Goal: Task Accomplishment & Management: Manage account settings

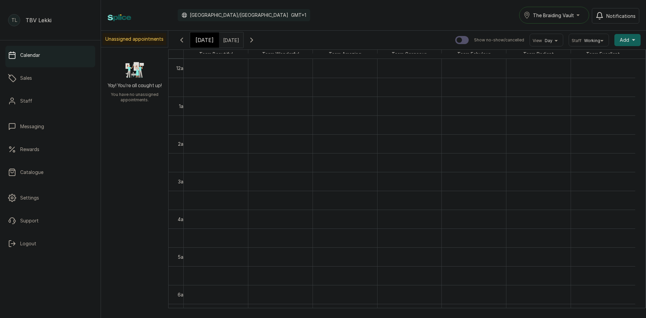
scroll to position [644, 0]
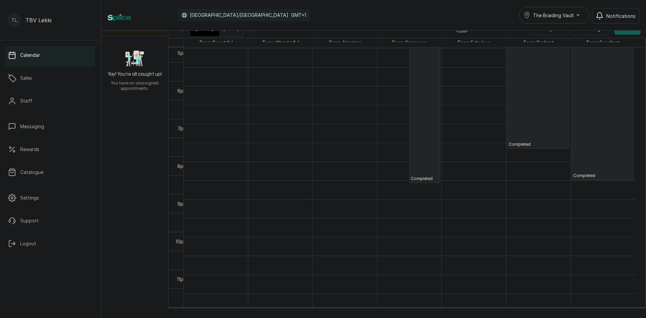
click at [208, 33] on div "[DATE]" at bounding box center [204, 28] width 29 height 15
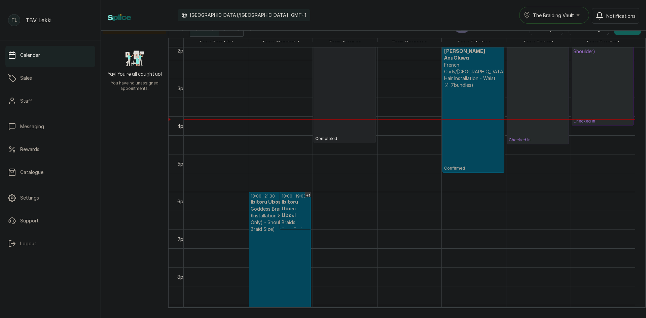
scroll to position [0, 0]
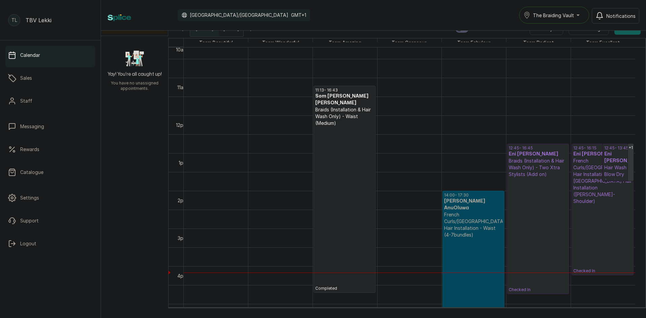
click at [534, 230] on p "Checked In" at bounding box center [537, 235] width 59 height 115
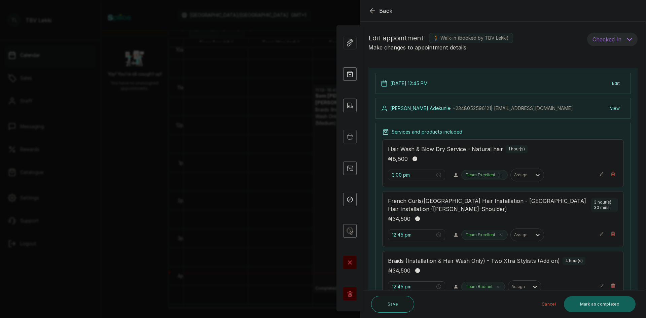
type input "12:45 pm"
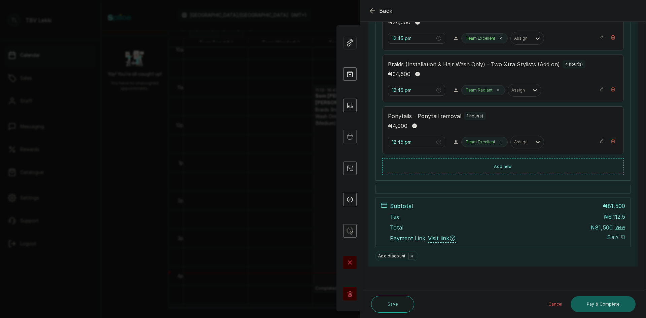
scroll to position [196, 0]
click at [370, 8] on icon "button" at bounding box center [372, 11] width 8 height 8
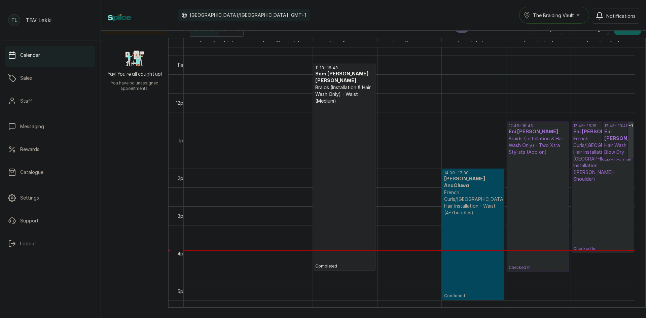
scroll to position [418, 0]
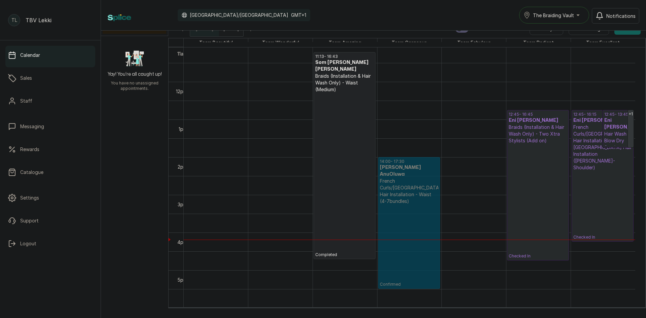
drag, startPoint x: 489, startPoint y: 182, endPoint x: 454, endPoint y: 186, distance: 34.9
click at [454, 186] on div "+1 18:00 - 21:30 Ibitoru Ubosi Ubosi Goddess Braids (Installation & Hair Wash O…" at bounding box center [409, 82] width 451 height 904
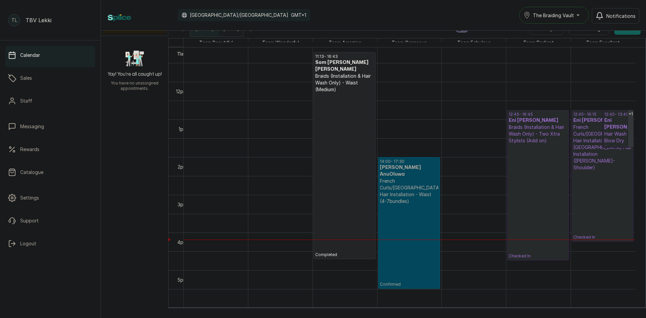
click at [419, 189] on p "French Curls/[GEOGRAPHIC_DATA] Hair Installation - Waist (4-7bundles)" at bounding box center [409, 191] width 59 height 27
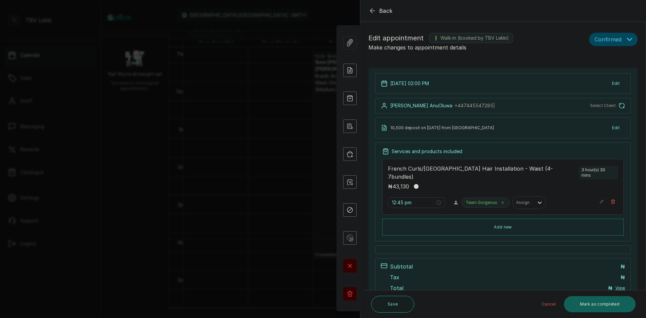
type input "2:00 pm"
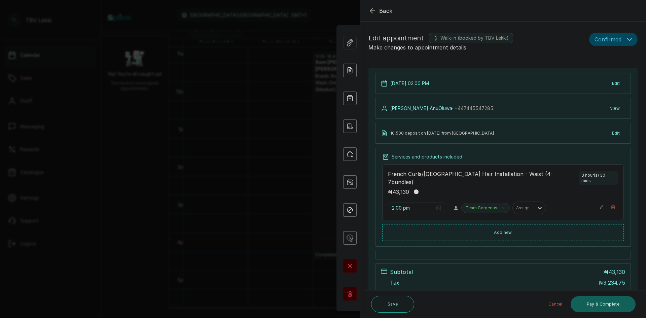
click at [619, 36] on button "Confirmed" at bounding box center [613, 39] width 48 height 13
click at [595, 60] on span "Checked-in" at bounding box center [607, 60] width 25 height 7
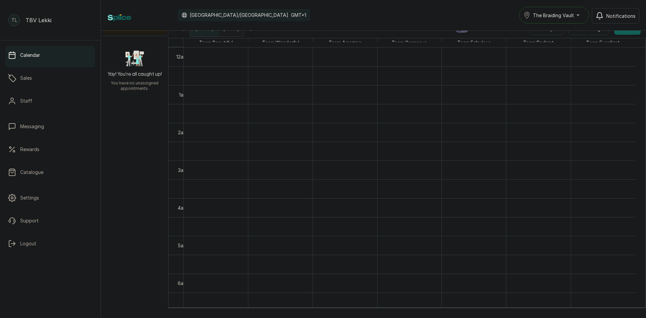
scroll to position [0, 0]
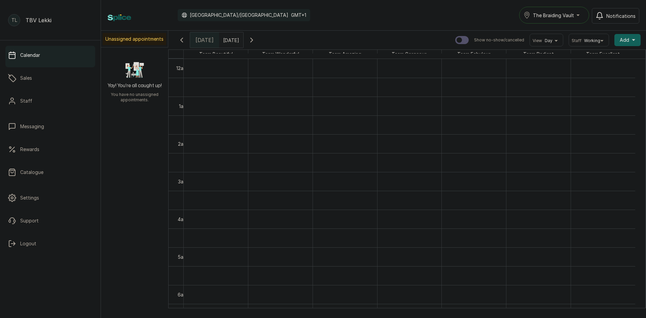
click at [243, 46] on div "Fri Oct 10, 2025 09/10/2025" at bounding box center [231, 39] width 24 height 15
click at [243, 39] on span at bounding box center [236, 38] width 13 height 11
click at [248, 54] on button "Next month" at bounding box center [243, 52] width 9 height 9
click at [335, 24] on div "Calendar Africa/Lagos GMT+1 The Braiding Vault Notifications" at bounding box center [373, 15] width 545 height 31
click at [256, 38] on icon "button" at bounding box center [252, 40] width 8 height 8
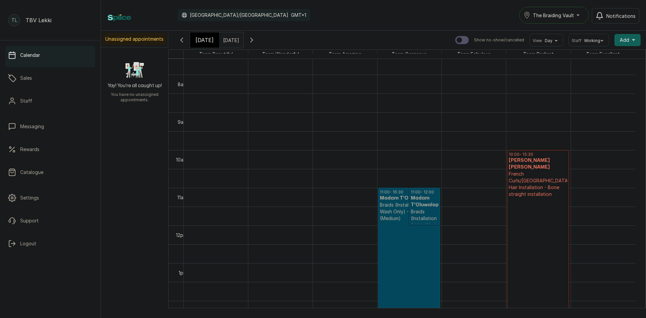
scroll to position [294, 0]
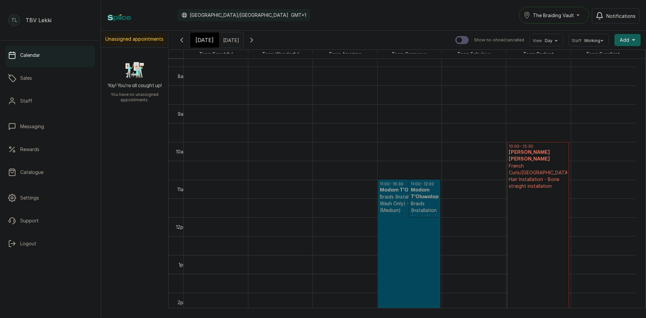
click at [243, 32] on button "Show no-show/cancelled" at bounding box center [251, 40] width 16 height 16
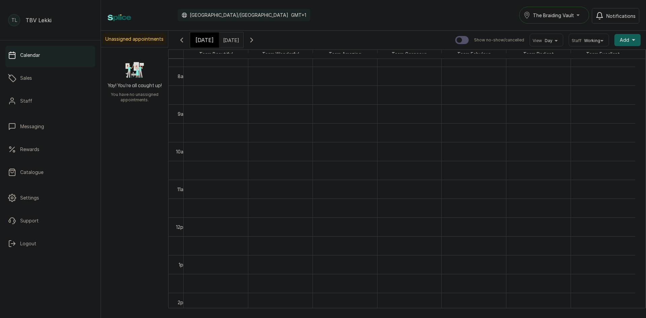
scroll to position [226, 0]
click at [243, 32] on button "Show no-show/cancelled" at bounding box center [251, 40] width 16 height 16
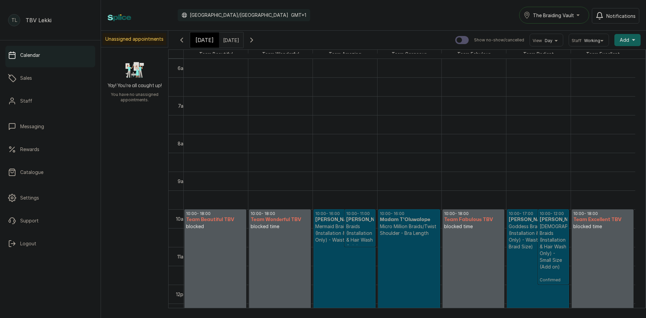
click at [243, 32] on button "Show no-show/cancelled" at bounding box center [251, 40] width 16 height 16
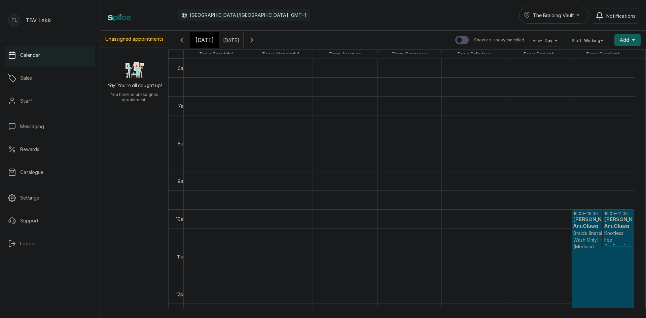
click at [205, 39] on span "[DATE]" at bounding box center [204, 40] width 18 height 8
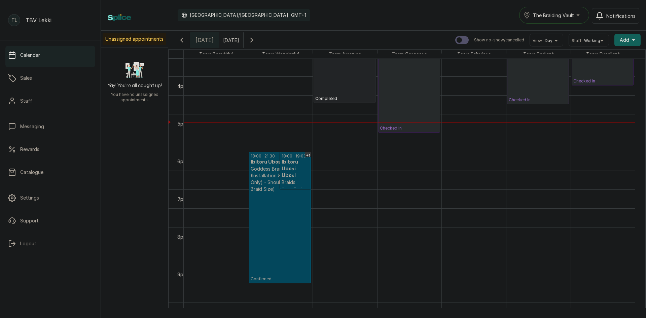
scroll to position [596, 0]
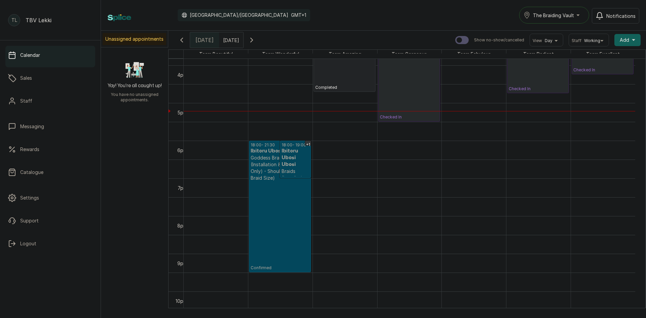
click at [283, 160] on h3 "Ibitoru Ubosi Ubosi" at bounding box center [295, 158] width 28 height 20
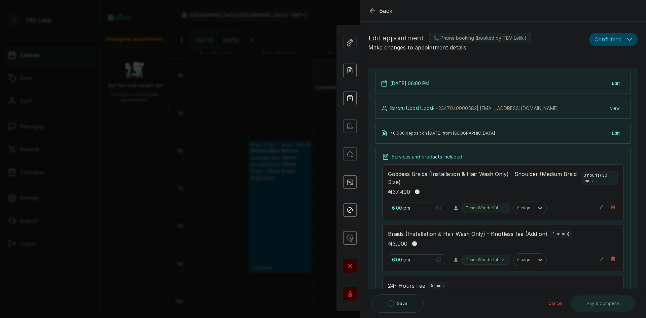
click at [374, 9] on icon "button" at bounding box center [372, 11] width 8 height 8
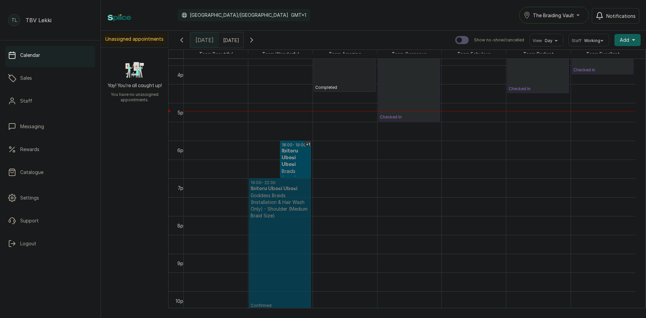
drag, startPoint x: 258, startPoint y: 145, endPoint x: 261, endPoint y: 182, distance: 36.4
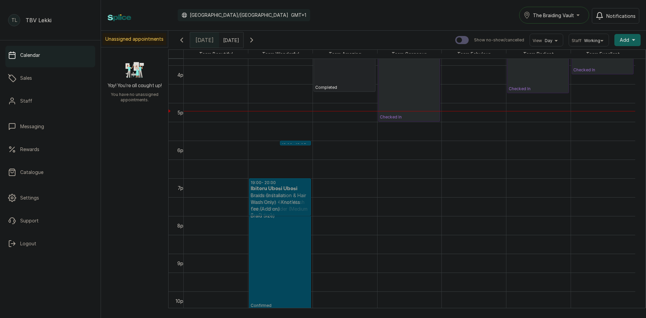
drag, startPoint x: 261, startPoint y: 143, endPoint x: 257, endPoint y: 185, distance: 42.2
drag, startPoint x: 268, startPoint y: 141, endPoint x: 262, endPoint y: 184, distance: 43.5
drag, startPoint x: 266, startPoint y: 154, endPoint x: 266, endPoint y: 191, distance: 37.3
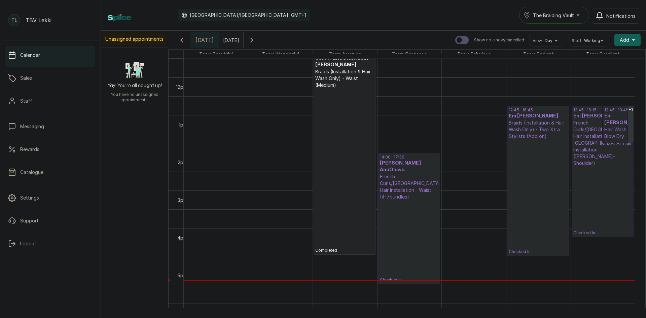
scroll to position [428, 0]
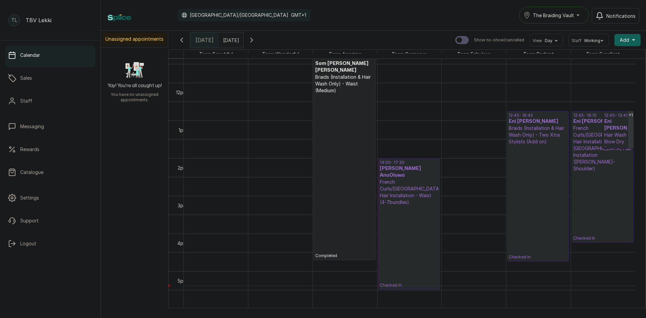
click at [552, 131] on p "Braids (Installation & Hair Wash Only) - Two Xtra Stylists (Add on)" at bounding box center [537, 135] width 59 height 20
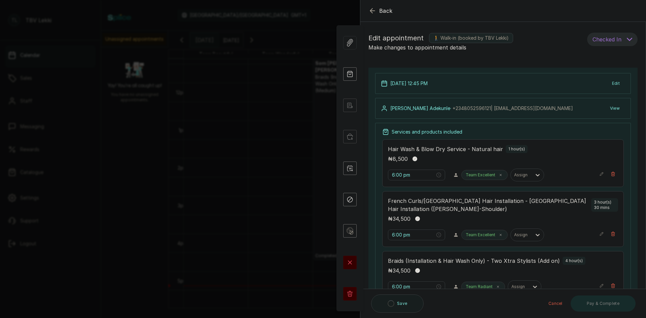
type input "12:45 pm"
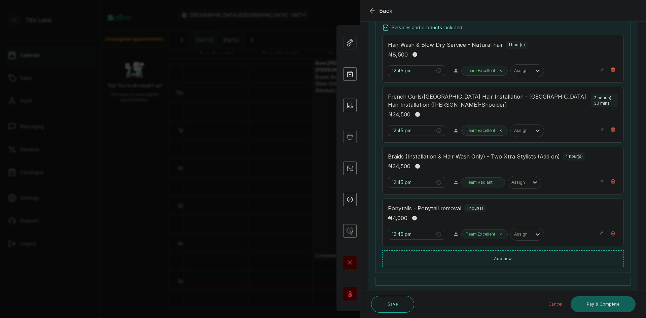
scroll to position [95, 0]
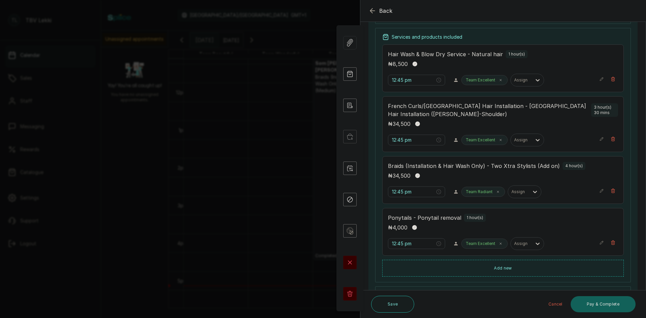
click at [601, 110] on p "3 hour(s) 30 mins" at bounding box center [605, 110] width 22 height 11
click at [599, 140] on icon "button" at bounding box center [601, 139] width 5 height 5
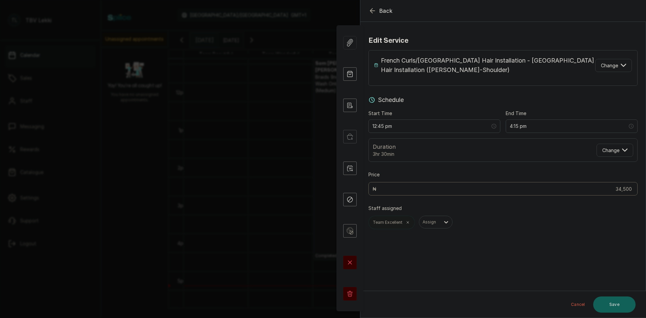
scroll to position [0, 0]
click at [620, 68] on icon "button" at bounding box center [622, 65] width 5 height 5
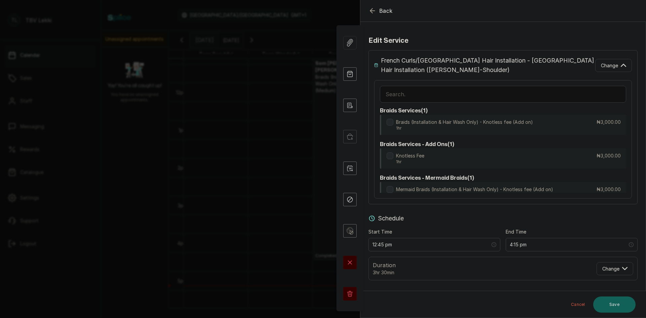
click at [487, 97] on input "text" at bounding box center [503, 94] width 246 height 17
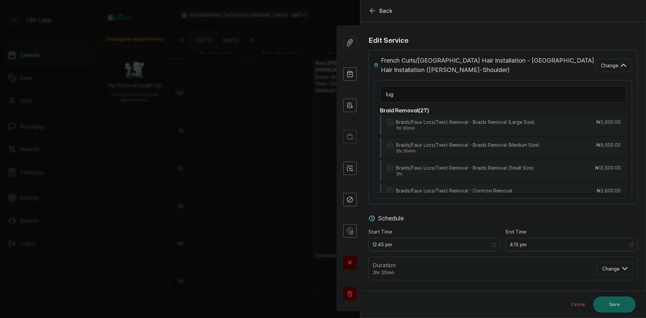
type input "lugo"
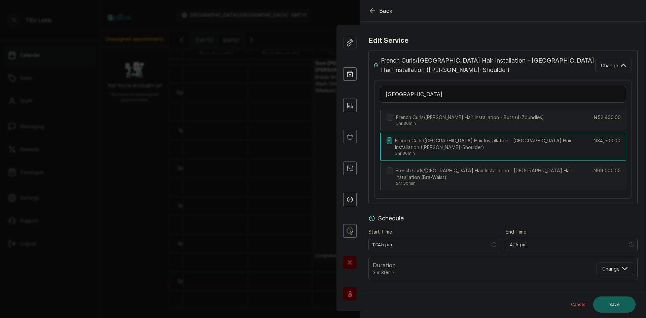
scroll to position [110, 0]
click at [478, 165] on p "French Curls/[GEOGRAPHIC_DATA] Hair Installation - [GEOGRAPHIC_DATA] Hair Insta…" at bounding box center [493, 171] width 197 height 13
type input "6:15 pm"
type input "69,000"
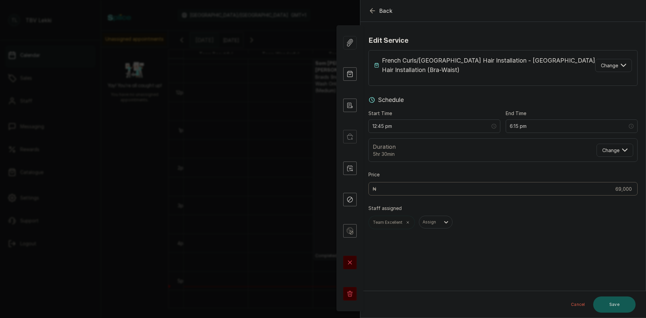
click at [614, 308] on button "Save" at bounding box center [614, 304] width 42 height 16
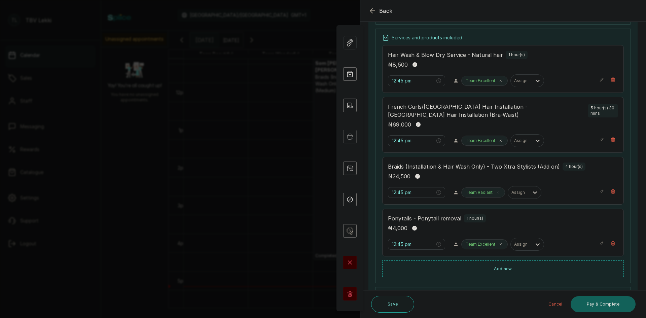
scroll to position [34, 0]
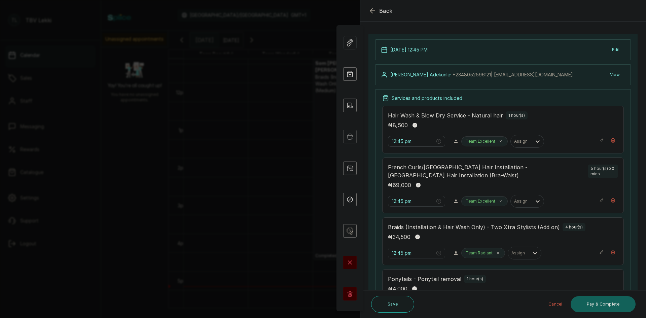
click at [371, 12] on icon "button" at bounding box center [372, 11] width 8 height 8
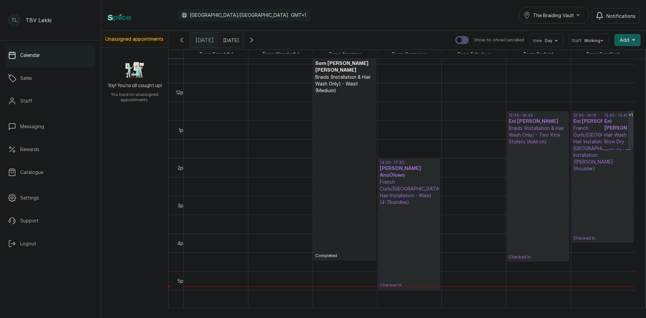
click at [528, 133] on p "Braids (Installation & Hair Wash Only) - Two Xtra Stylists (Add on)" at bounding box center [537, 135] width 59 height 20
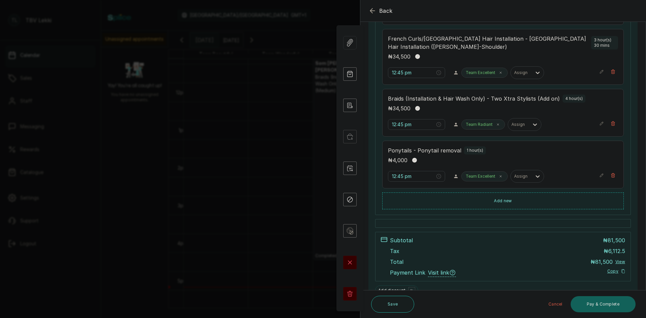
scroll to position [196, 0]
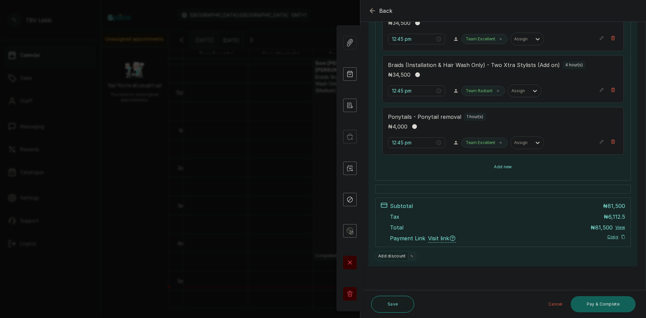
click at [485, 169] on button "Add new" at bounding box center [502, 167] width 241 height 16
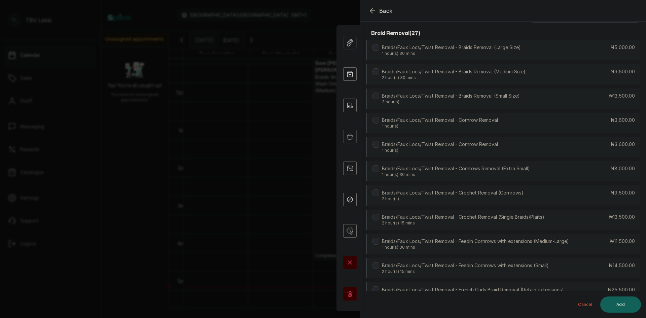
scroll to position [0, 0]
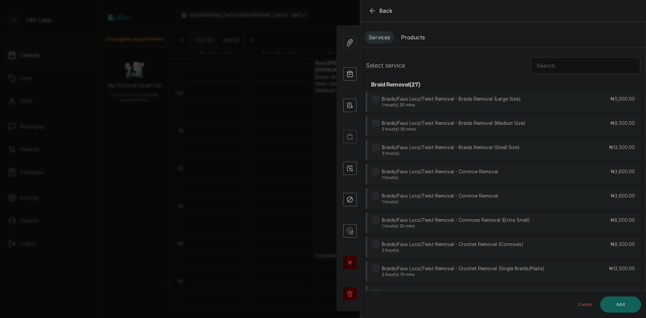
click at [415, 36] on button "Products" at bounding box center [413, 37] width 32 height 12
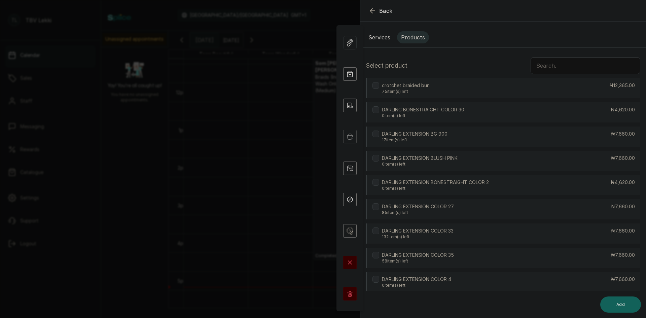
click at [551, 63] on input "text" at bounding box center [585, 65] width 110 height 17
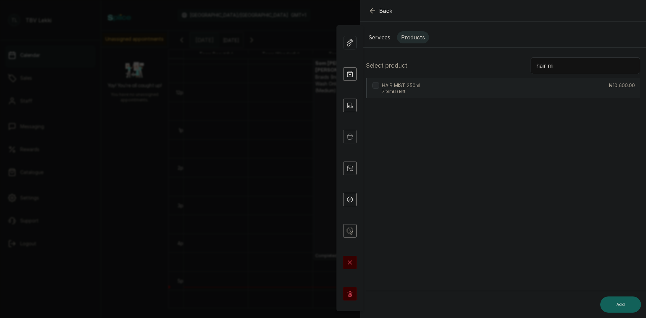
type input "hair mi"
click at [442, 98] on div "HAIR MIST 250ml 7 item(s) left ₦10,600.00" at bounding box center [503, 88] width 274 height 20
click at [619, 306] on button "Add" at bounding box center [620, 304] width 41 height 16
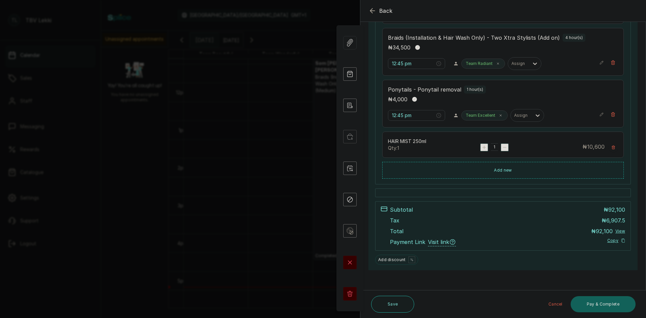
scroll to position [227, 0]
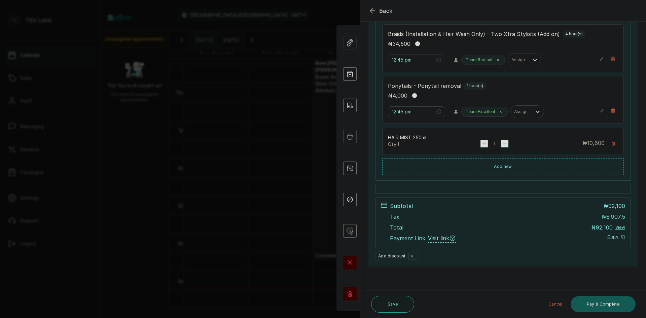
click at [596, 301] on button "Pay & Complete" at bounding box center [602, 304] width 65 height 16
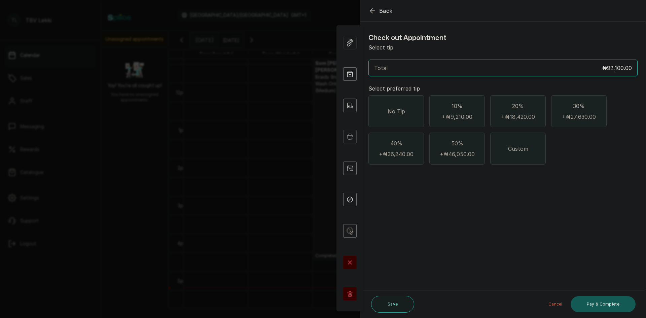
scroll to position [0, 0]
click at [397, 117] on div "No Tip" at bounding box center [395, 111] width 55 height 32
click at [519, 145] on span "Custom" at bounding box center [518, 149] width 20 height 8
click at [389, 60] on div "Total ₦92,100.00" at bounding box center [502, 68] width 269 height 17
click at [516, 148] on span "Custom" at bounding box center [518, 149] width 20 height 8
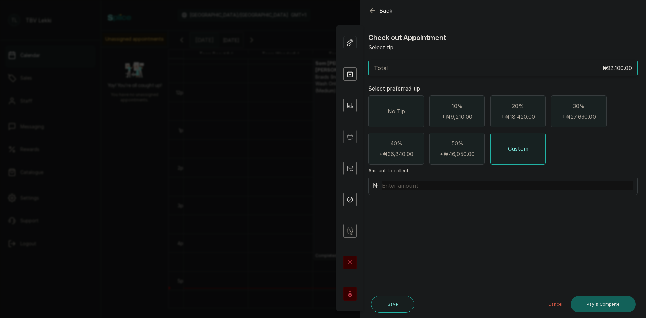
click at [400, 186] on input "text" at bounding box center [507, 185] width 251 height 9
type input "10,000"
click at [599, 304] on button "Pay & Complete" at bounding box center [602, 304] width 65 height 16
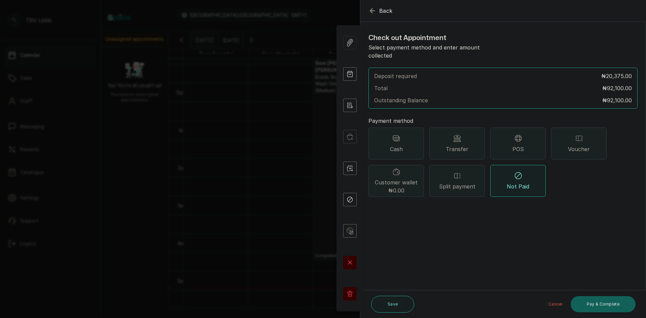
click at [517, 135] on div "POS" at bounding box center [517, 143] width 55 height 32
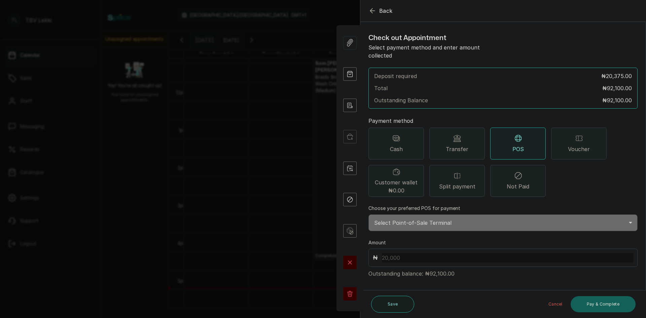
click at [409, 214] on select "Select Point-of-Sale Terminal Traction Lekki Wema Bank" at bounding box center [502, 222] width 269 height 17
select select "e1867123-5ec2-4a5c-a37e-a5c296d9f69a"
click at [368, 214] on select "Select Point-of-Sale Terminal Traction Lekki Wema Bank" at bounding box center [502, 222] width 269 height 17
drag, startPoint x: 429, startPoint y: 265, endPoint x: 444, endPoint y: 264, distance: 14.9
click at [444, 267] on p "Outstanding balance: ₦92,100.00" at bounding box center [502, 272] width 269 height 11
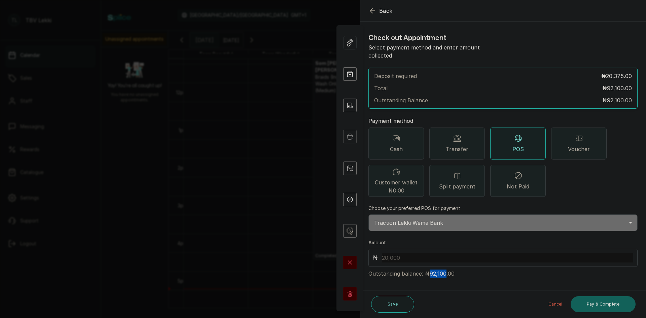
copy p "92,100"
click at [391, 253] on input "text" at bounding box center [507, 257] width 251 height 9
paste input "92,100"
type input "92,100"
click at [371, 8] on icon "button" at bounding box center [372, 11] width 8 height 8
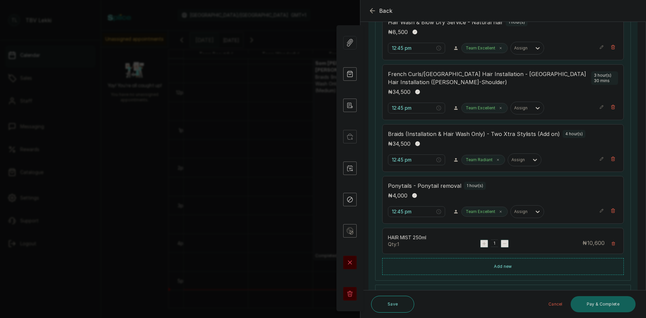
scroll to position [227, 0]
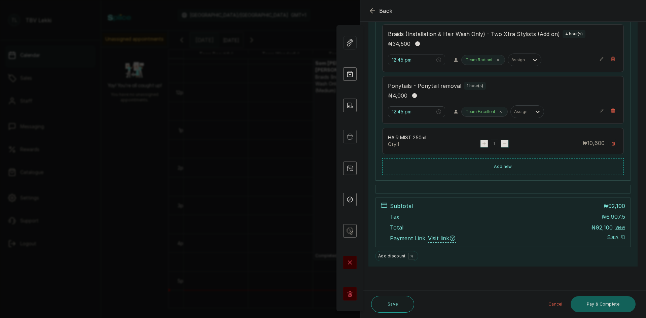
click at [579, 95] on div "₦ 4,000" at bounding box center [503, 95] width 230 height 9
click at [614, 301] on button "Pay & Complete" at bounding box center [602, 304] width 65 height 16
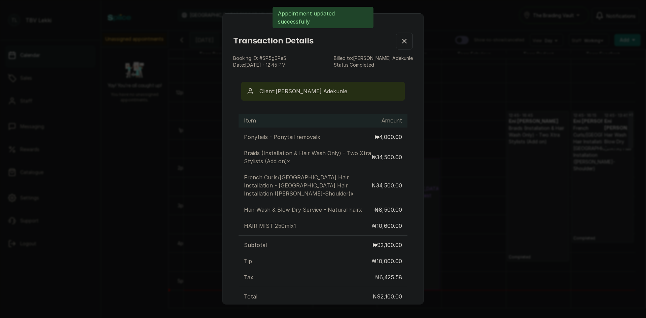
scroll to position [62, 0]
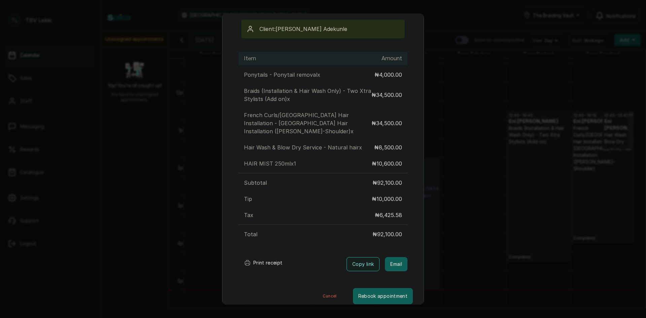
click at [256, 256] on button "Print receipt" at bounding box center [262, 262] width 49 height 13
click at [324, 289] on button "Cancel" at bounding box center [329, 296] width 46 height 16
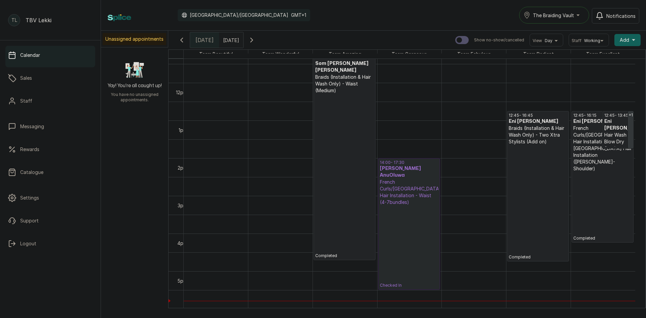
click at [230, 43] on input "09/10/2025" at bounding box center [224, 38] width 11 height 11
click at [246, 72] on div "5" at bounding box center [241, 72] width 10 height 10
click at [248, 146] on button "OK" at bounding box center [241, 145] width 14 height 11
type input "05/10/2025"
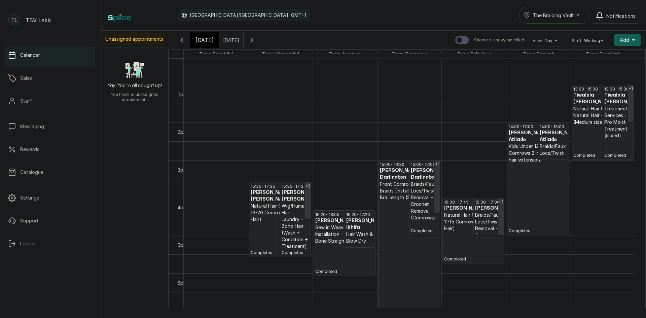
scroll to position [456, 0]
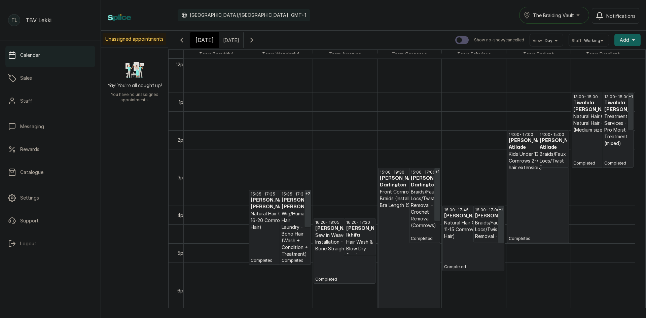
click at [483, 260] on p "Completed" at bounding box center [473, 254] width 59 height 30
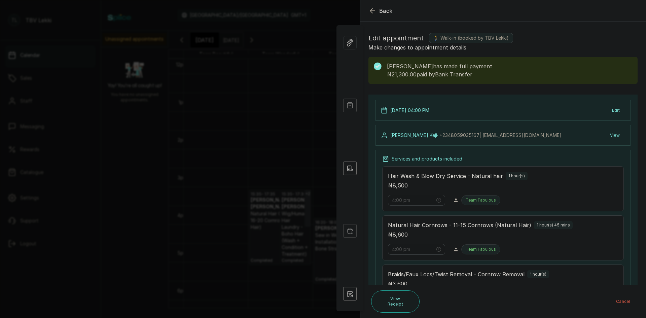
click at [373, 12] on icon "button" at bounding box center [372, 11] width 8 height 8
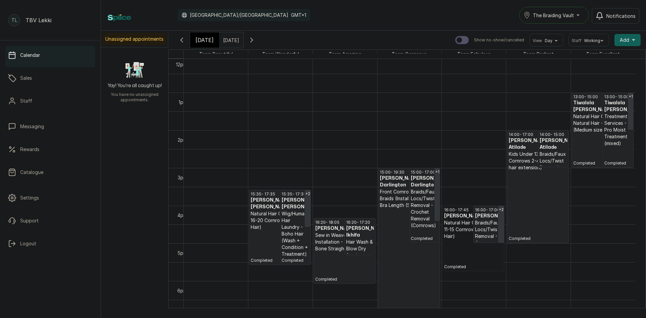
click at [471, 226] on link "16:00 - 17:45 Adeyemo Keji Natural Hair Cornrows - 11-15 Cornrows (Natural Hair…" at bounding box center [473, 238] width 62 height 66
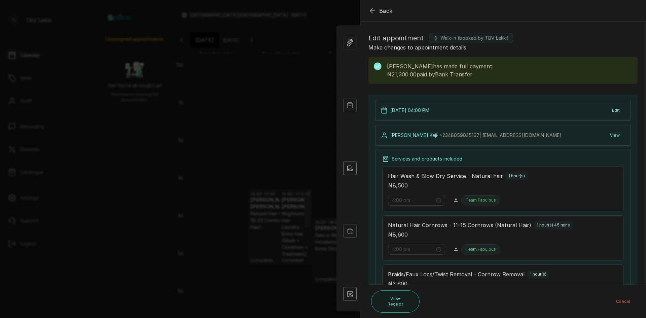
click at [372, 11] on icon "button" at bounding box center [372, 11] width 8 height 8
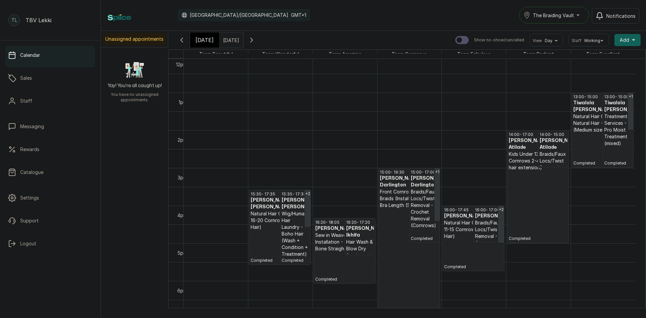
click at [260, 47] on button "Show no-show/cancelled" at bounding box center [251, 40] width 16 height 16
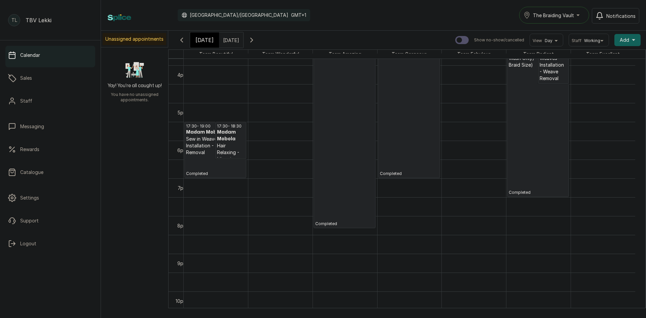
scroll to position [529, 0]
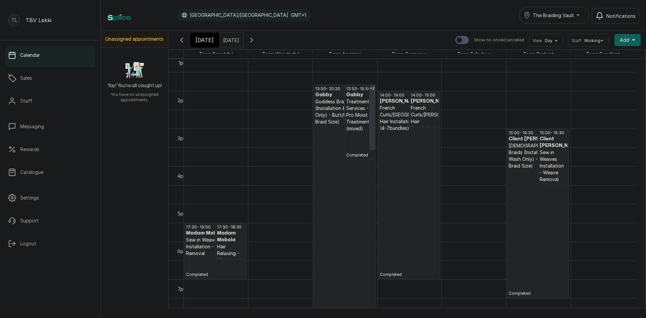
click at [408, 175] on p "Completed" at bounding box center [409, 204] width 59 height 146
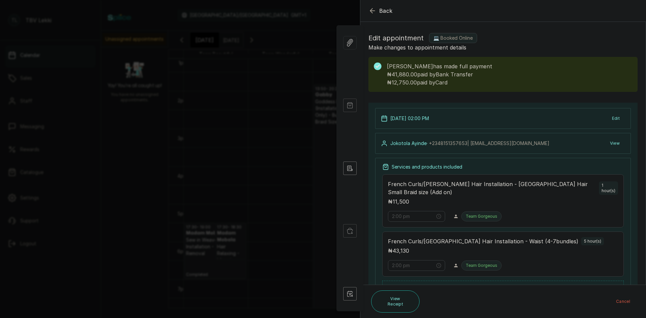
click at [373, 13] on icon "button" at bounding box center [372, 11] width 8 height 8
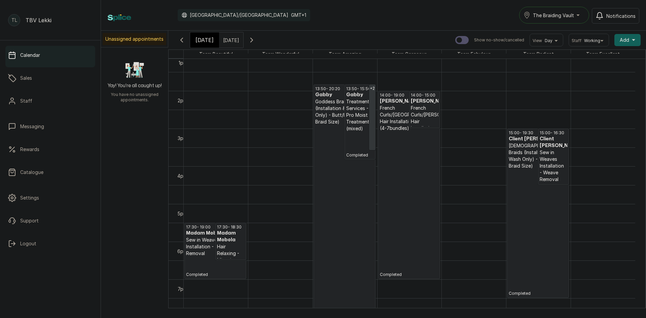
click at [540, 195] on p "Completed" at bounding box center [537, 232] width 59 height 127
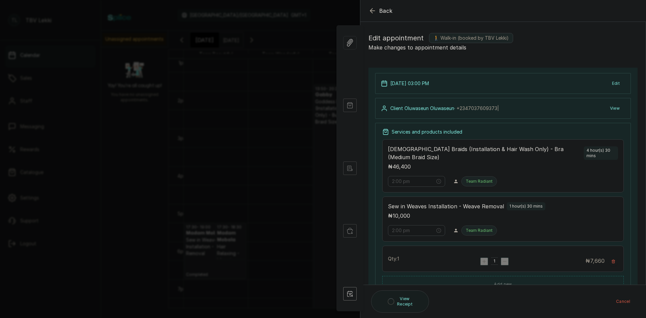
type input "3:00 pm"
click at [371, 9] on icon "button" at bounding box center [372, 11] width 8 height 8
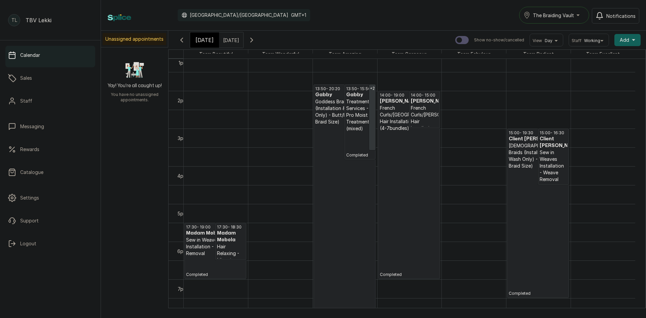
click at [260, 35] on button "Show no-show/cancelled" at bounding box center [251, 40] width 16 height 16
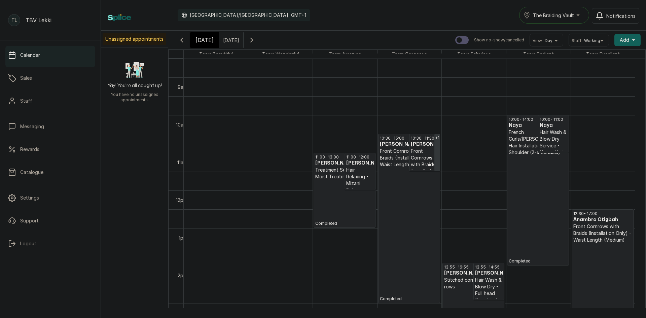
scroll to position [322, 0]
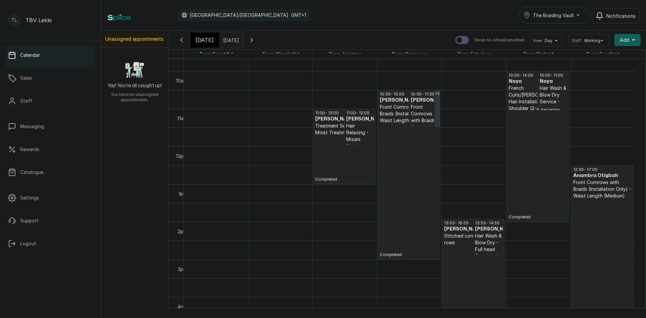
click at [230, 38] on input "05/10/2025" at bounding box center [224, 38] width 11 height 11
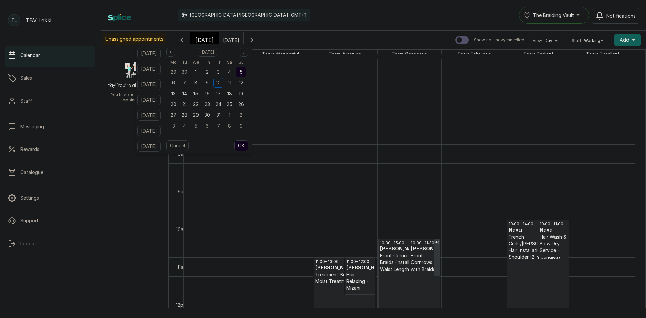
scroll to position [156, 0]
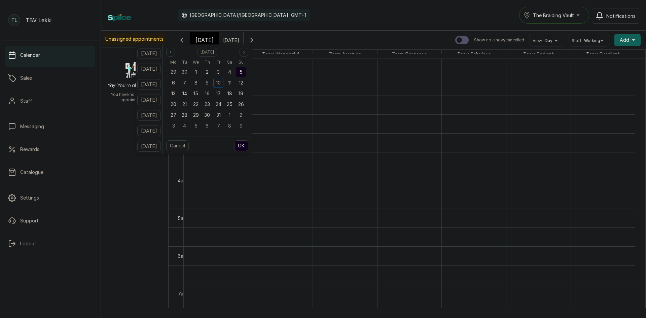
click at [577, 16] on div "The Braiding Vault" at bounding box center [553, 15] width 61 height 8
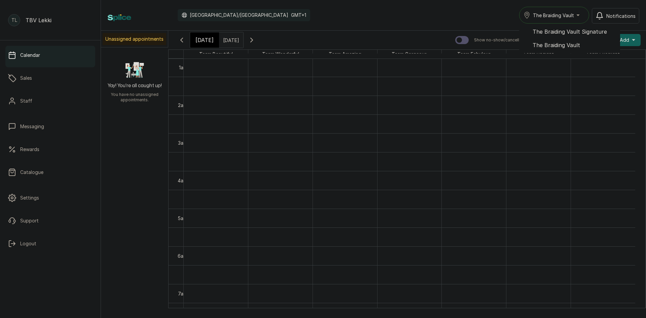
click at [596, 34] on span "The Braiding Vault Signature" at bounding box center [573, 32] width 82 height 8
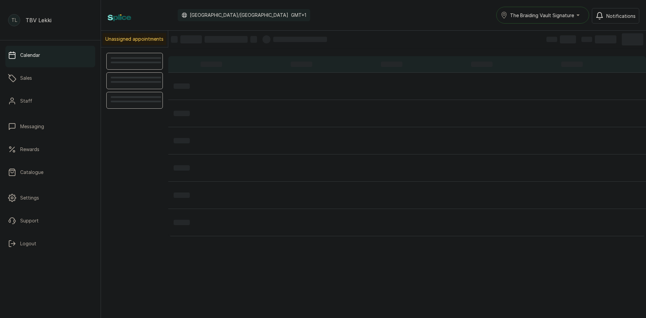
scroll to position [11, 0]
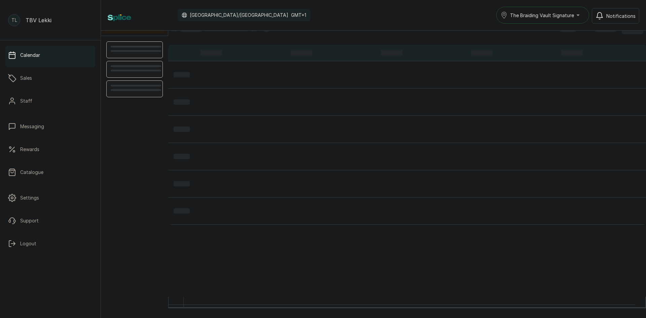
click at [480, 162] on div at bounding box center [510, 157] width 85 height 22
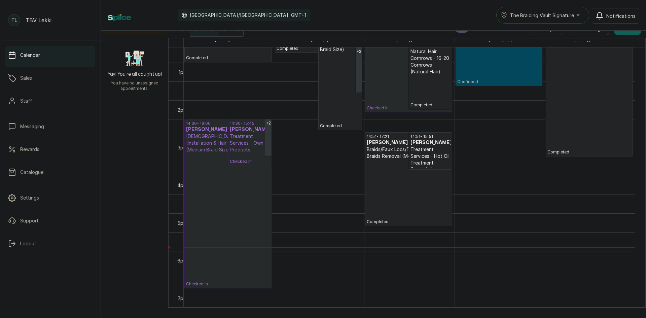
scroll to position [440, 0]
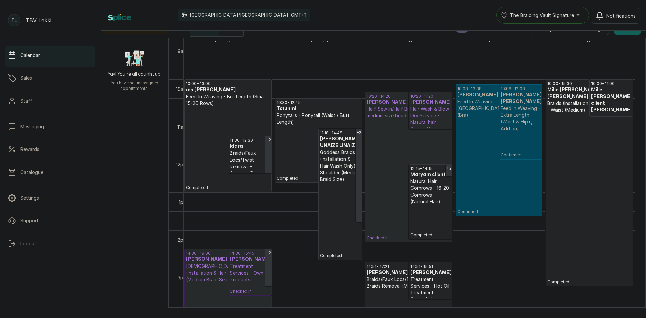
click at [536, 16] on span "The Braiding Vault Signature" at bounding box center [542, 15] width 64 height 7
click at [539, 39] on li "The Braiding Vault" at bounding box center [546, 44] width 101 height 13
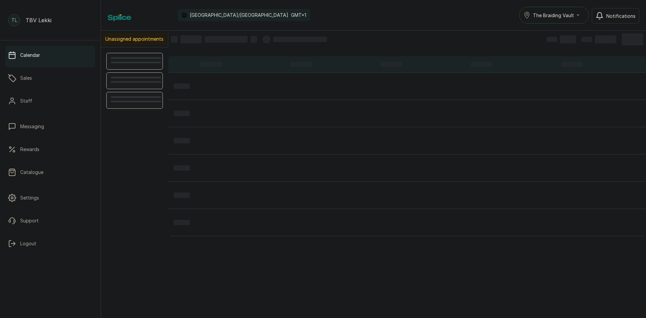
scroll to position [226, 0]
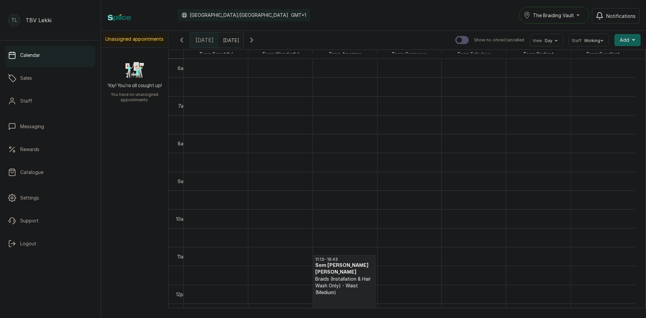
click at [230, 39] on input "text" at bounding box center [224, 38] width 11 height 11
type input "dd/MM/yyyy"
click at [186, 82] on span "7" at bounding box center [184, 83] width 3 height 6
click at [252, 144] on div "Cancel OK" at bounding box center [207, 146] width 89 height 18
click at [248, 145] on button "OK" at bounding box center [241, 145] width 14 height 11
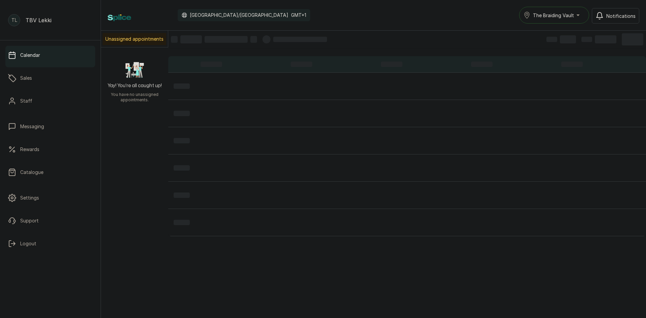
type input "[DATE]"
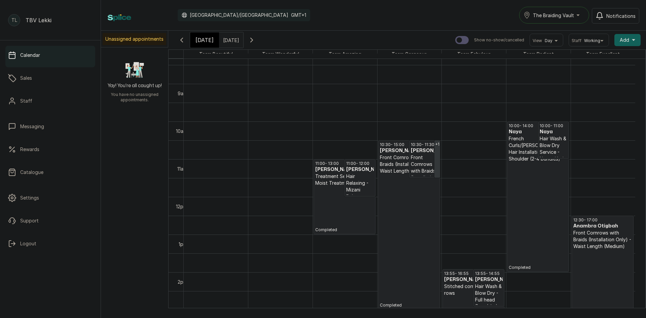
scroll to position [315, 0]
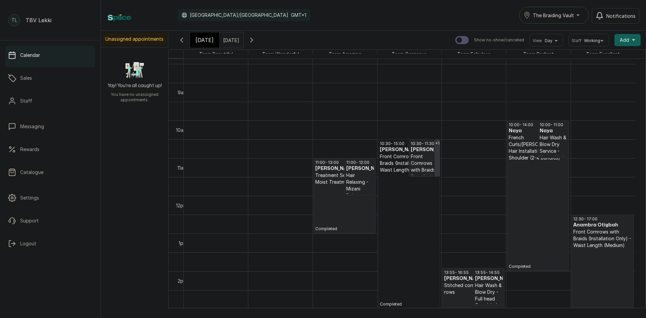
click at [395, 193] on link "10:30 - 15:00 [PERSON_NAME] Front Cornrows with Braids (Installation Only) - Wa…" at bounding box center [409, 223] width 62 height 169
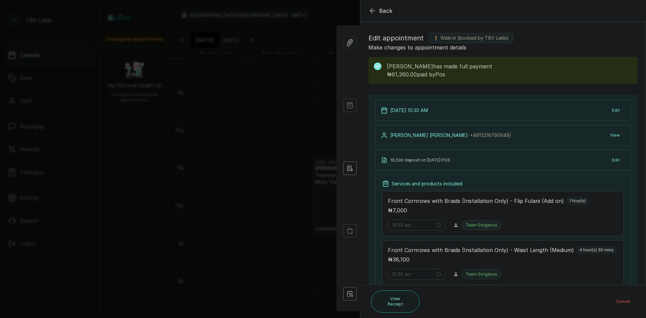
click at [375, 13] on icon "button" at bounding box center [372, 11] width 8 height 8
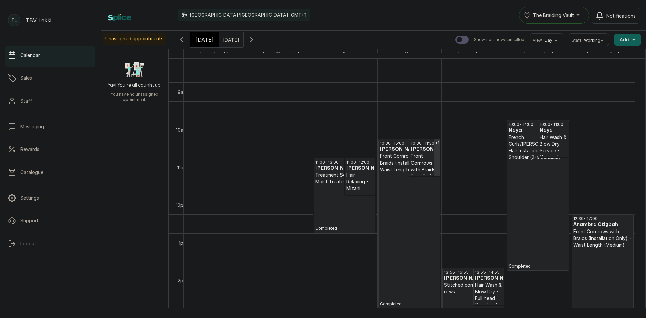
click at [199, 40] on span "[DATE]" at bounding box center [204, 40] width 18 height 8
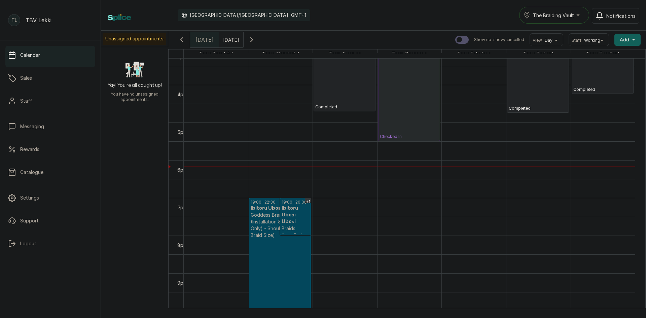
scroll to position [585, 0]
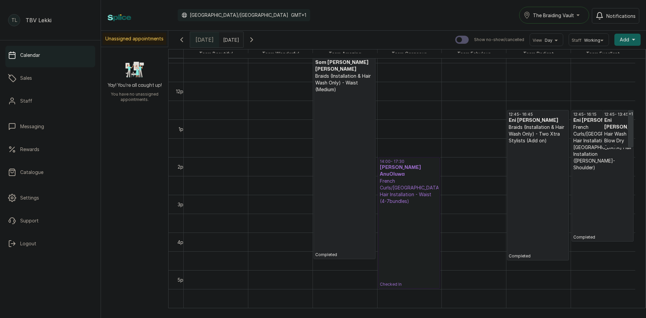
click at [401, 200] on link "14:00 - 17:30 [PERSON_NAME] AnuOluwa French Curls/[GEOGRAPHIC_DATA] Hair Instal…" at bounding box center [409, 222] width 62 height 131
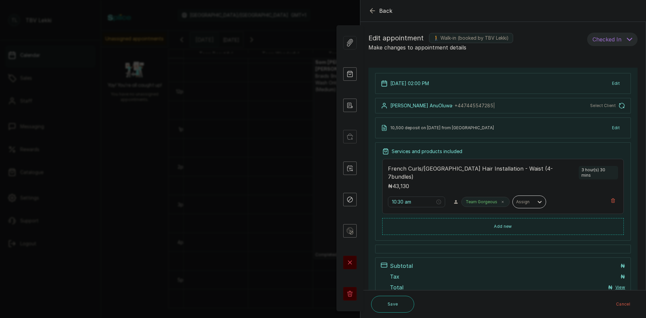
type input "2:00 pm"
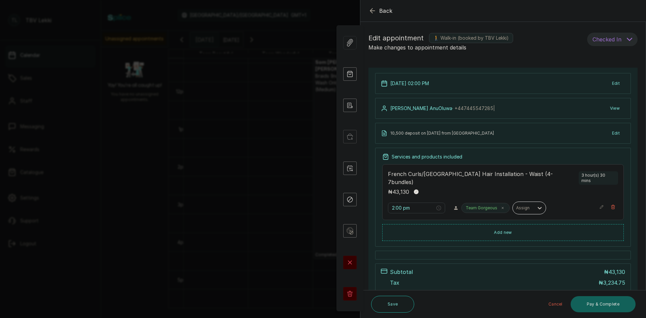
click at [384, 9] on span "Back" at bounding box center [385, 11] width 13 height 8
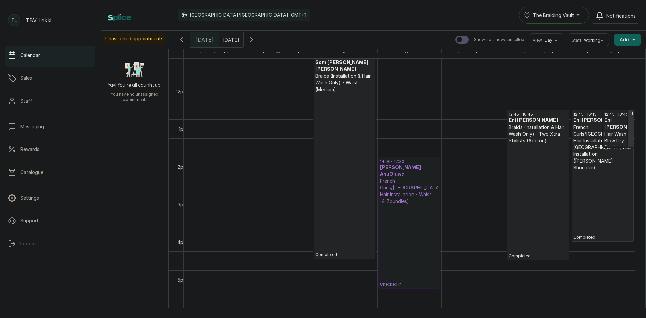
click at [412, 196] on link "14:00 - 17:30 [PERSON_NAME] AnuOluwa French Curls/[GEOGRAPHIC_DATA] Hair Instal…" at bounding box center [409, 222] width 62 height 131
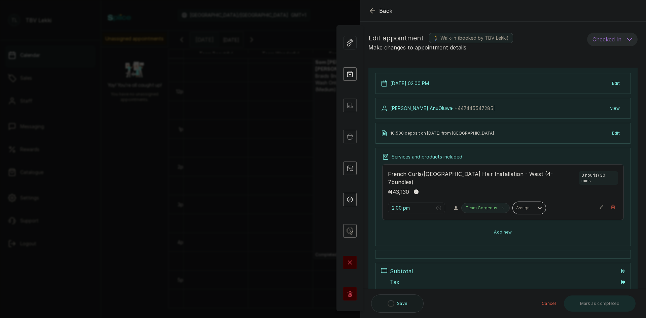
click at [518, 227] on button "Add new" at bounding box center [502, 232] width 241 height 16
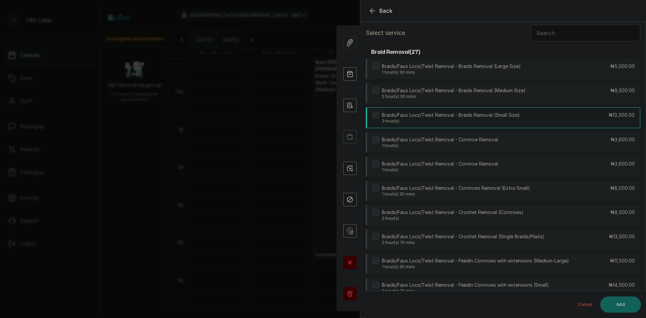
scroll to position [0, 0]
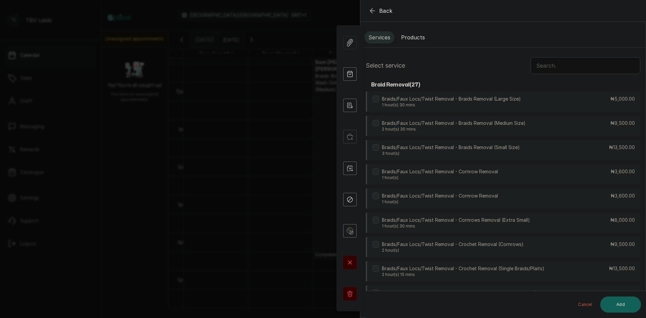
click at [412, 36] on button "Products" at bounding box center [413, 37] width 32 height 12
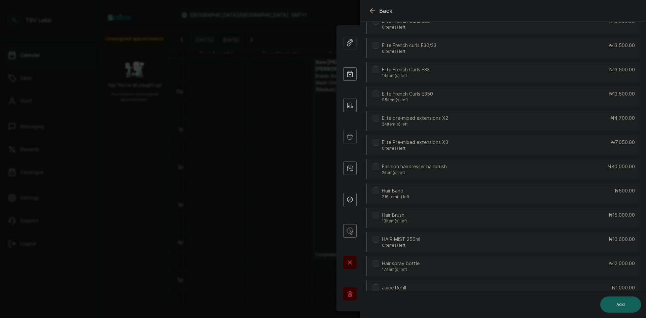
scroll to position [874, 0]
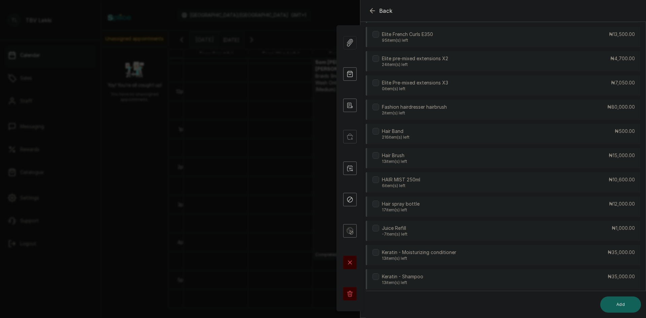
click at [452, 182] on div "HAIR MIST 250ml 6 item(s) left ₦10,600.00" at bounding box center [503, 182] width 274 height 20
click at [624, 304] on button "Add" at bounding box center [620, 304] width 41 height 16
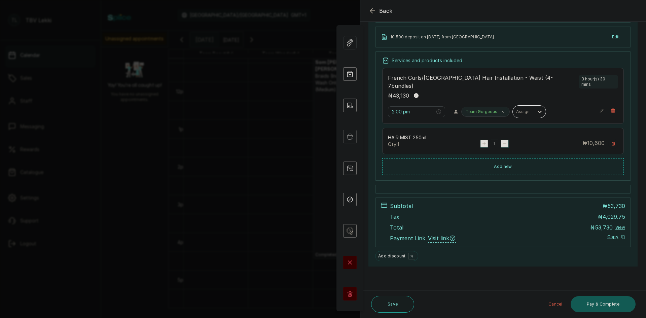
scroll to position [88, 0]
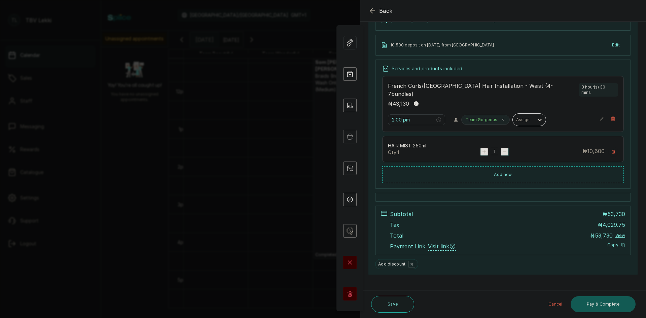
click at [590, 302] on button "Pay & Complete" at bounding box center [602, 304] width 65 height 16
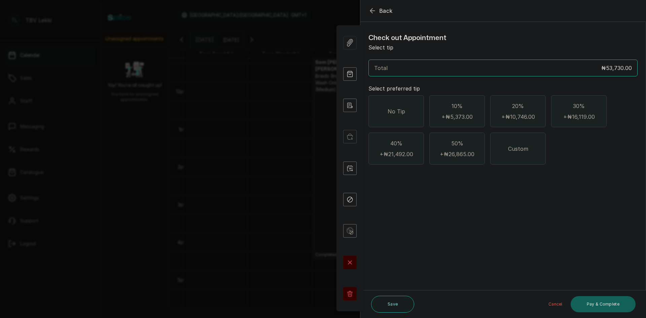
click at [395, 116] on div "No Tip" at bounding box center [395, 111] width 55 height 32
click at [608, 302] on button "Pay & Complete" at bounding box center [602, 304] width 65 height 16
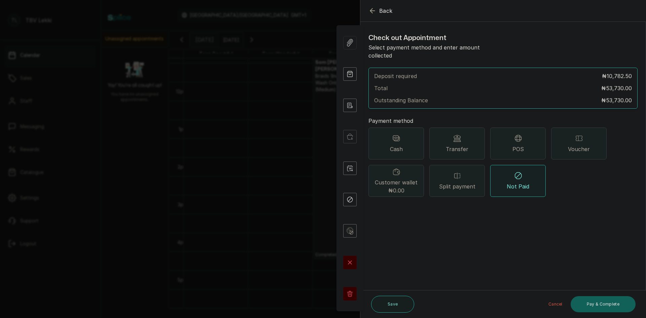
click at [471, 134] on div "Transfer" at bounding box center [456, 143] width 55 height 32
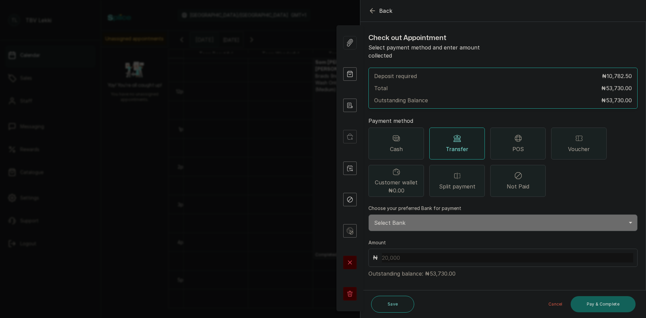
drag, startPoint x: 408, startPoint y: 214, endPoint x: 411, endPoint y: 212, distance: 3.8
click at [408, 214] on select "Select Bank TRACTION/TBV LEKKI Paystack-Titan Traction - The braiding vault lek…" at bounding box center [502, 222] width 269 height 17
select select "62904d0a-568b-41cd-8b51-e4b930b2e002"
click at [368, 214] on select "Select Bank TRACTION/TBV LEKKI Paystack-Titan Traction - The braiding vault lek…" at bounding box center [502, 222] width 269 height 17
click at [431, 253] on input "text" at bounding box center [507, 257] width 251 height 9
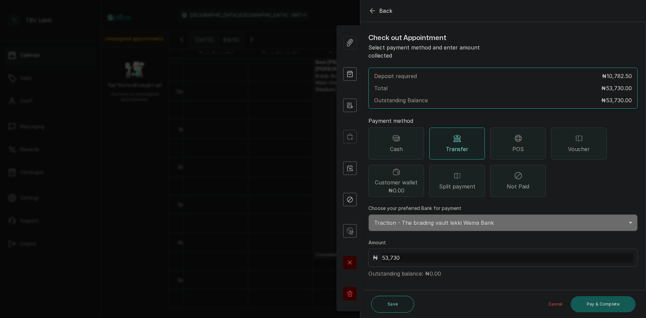
type input "53,730"
click at [592, 308] on button "Pay & Complete" at bounding box center [602, 304] width 65 height 16
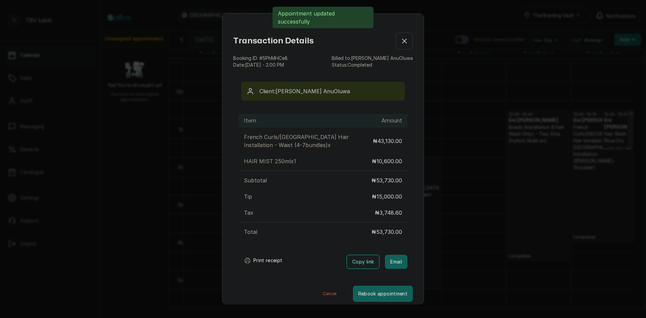
click at [267, 259] on button "Print receipt" at bounding box center [262, 260] width 49 height 13
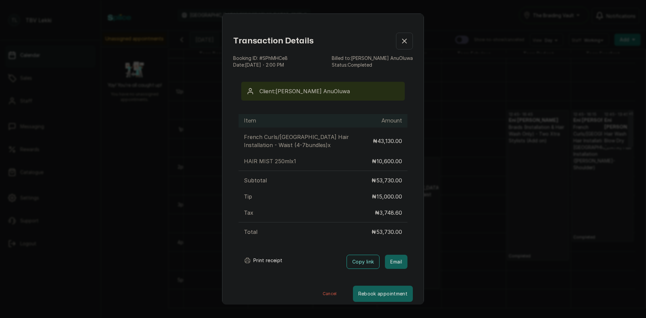
click at [400, 44] on icon "button" at bounding box center [404, 41] width 8 height 8
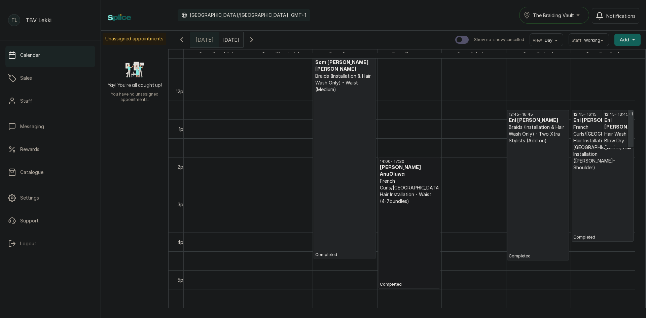
click at [400, 197] on link "14:00 - 17:30 [PERSON_NAME] AnuOluwa French Curls/[GEOGRAPHIC_DATA] Hair Instal…" at bounding box center [409, 222] width 62 height 131
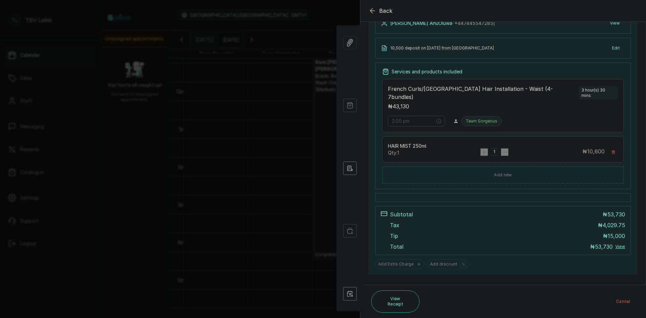
scroll to position [112, 0]
click at [618, 244] on button "View" at bounding box center [620, 246] width 10 height 5
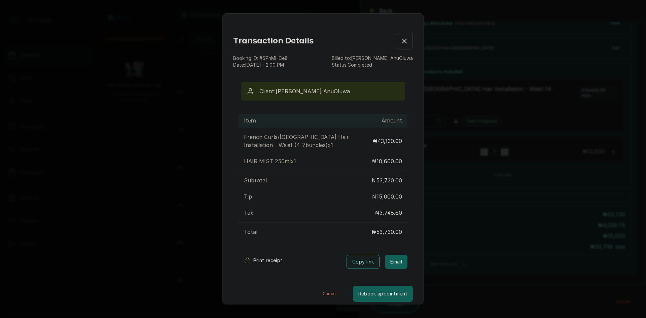
click at [400, 45] on icon "button" at bounding box center [404, 41] width 8 height 8
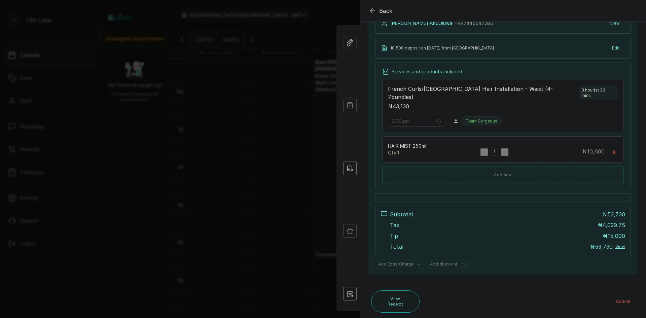
click at [369, 13] on icon "button" at bounding box center [372, 11] width 8 height 8
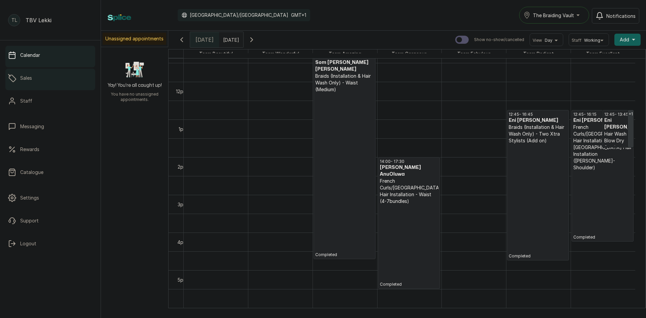
click at [31, 78] on p "Sales" at bounding box center [26, 78] width 12 height 7
